Goal: Task Accomplishment & Management: Use online tool/utility

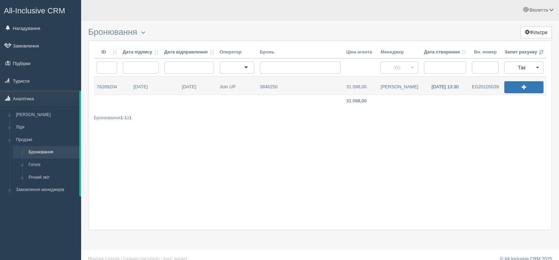
click at [443, 85] on link "05.09.2025 13:30" at bounding box center [445, 86] width 48 height 18
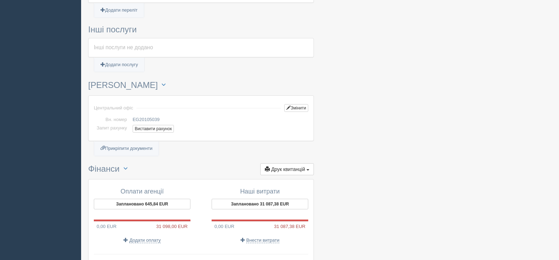
scroll to position [454, 0]
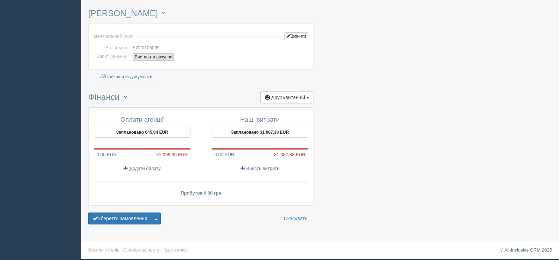
click at [157, 56] on button "Виставити рахунок" at bounding box center [153, 57] width 41 height 8
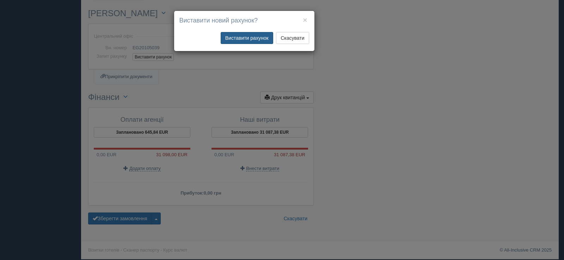
click at [252, 39] on button "Виставити рахунок" at bounding box center [247, 38] width 53 height 12
click at [392, 87] on div "× Виставити новий рахунок? Виставити рахунок Скасувати" at bounding box center [282, 130] width 564 height 260
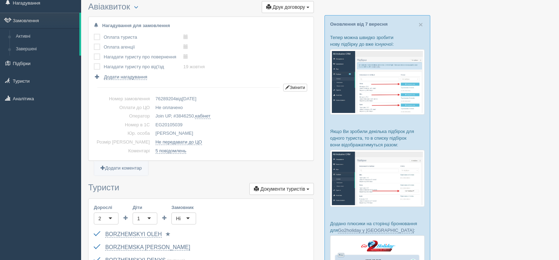
scroll to position [0, 0]
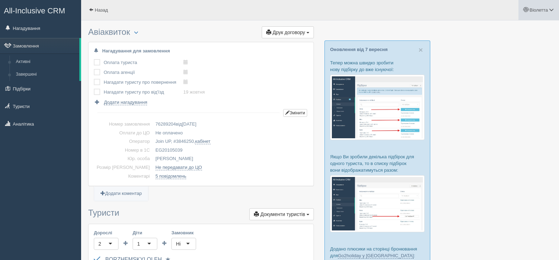
click at [551, 8] on span at bounding box center [551, 9] width 5 height 5
click at [507, 31] on span "Мій профіль" at bounding box center [509, 31] width 26 height 5
